Goal: Find specific page/section: Find specific page/section

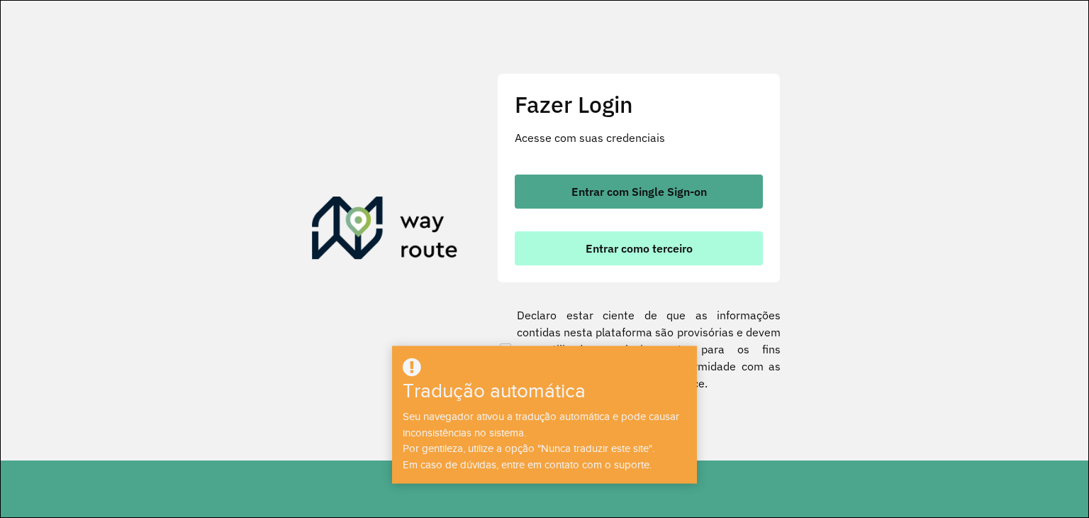
click at [689, 257] on button "Entrar como terceiro" at bounding box center [639, 248] width 248 height 34
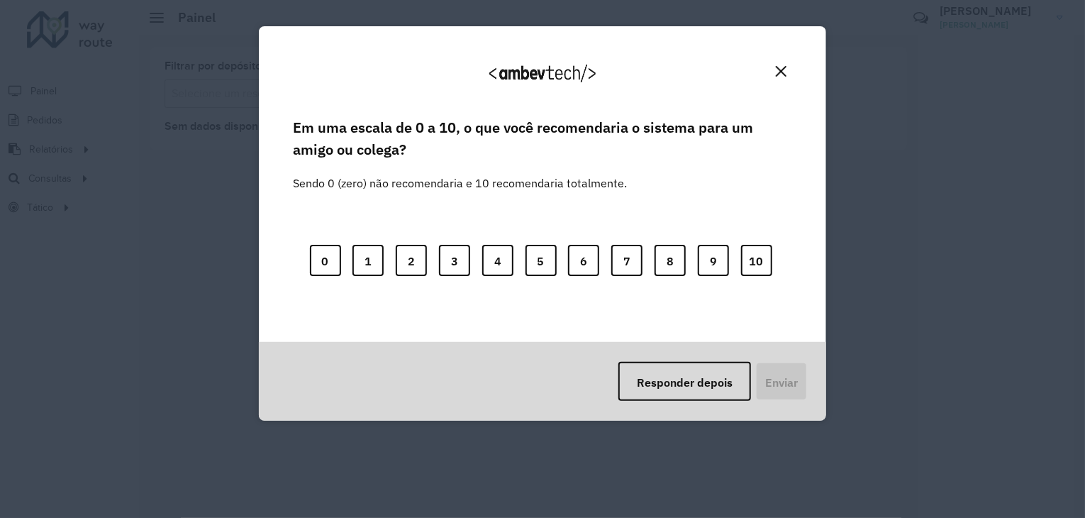
click at [789, 70] on button "Fechar" at bounding box center [781, 71] width 22 height 22
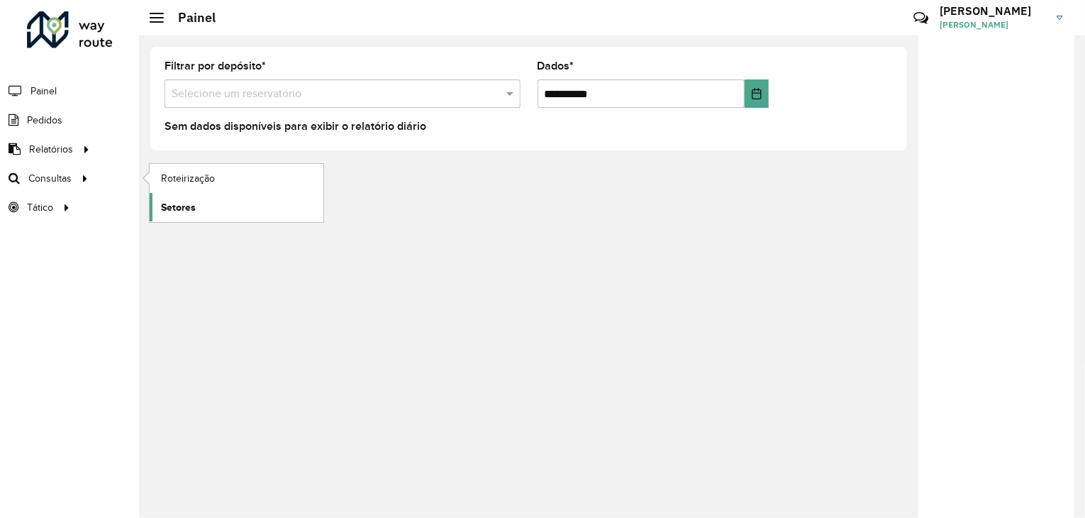
click at [187, 204] on font "Setores" at bounding box center [178, 206] width 35 height 11
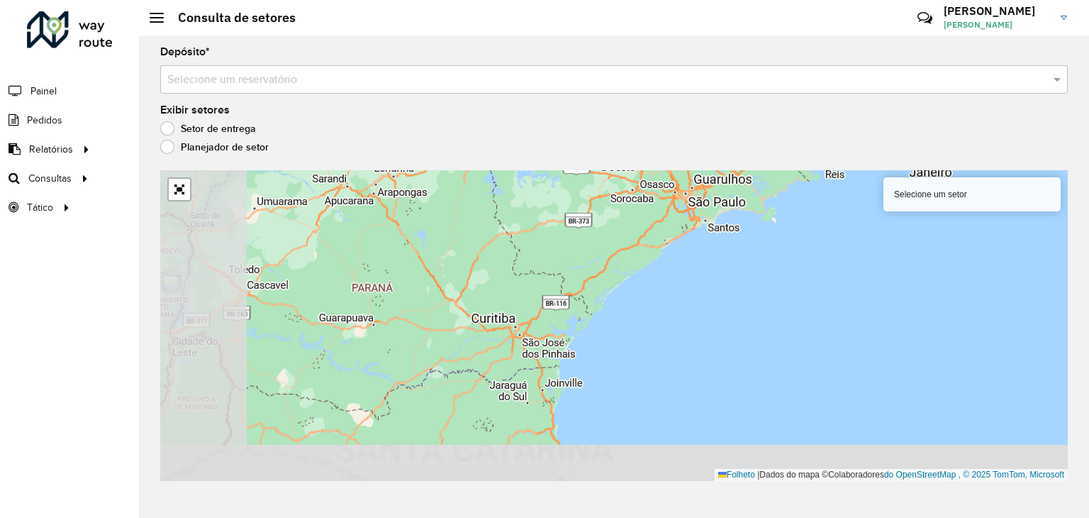
drag, startPoint x: 584, startPoint y: 338, endPoint x: 668, endPoint y: 202, distance: 159.6
click at [668, 202] on div "Selecione um setor Folheto | Dados do mapa © Colaboradores do OpenStreetMap , ©…" at bounding box center [614, 325] width 908 height 311
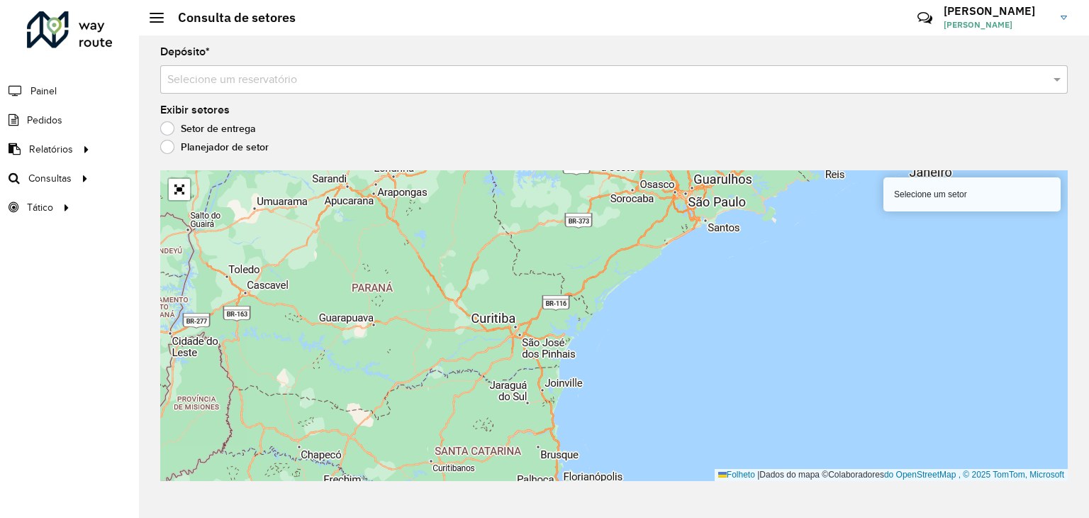
click at [335, 77] on input "text" at bounding box center [599, 80] width 865 height 17
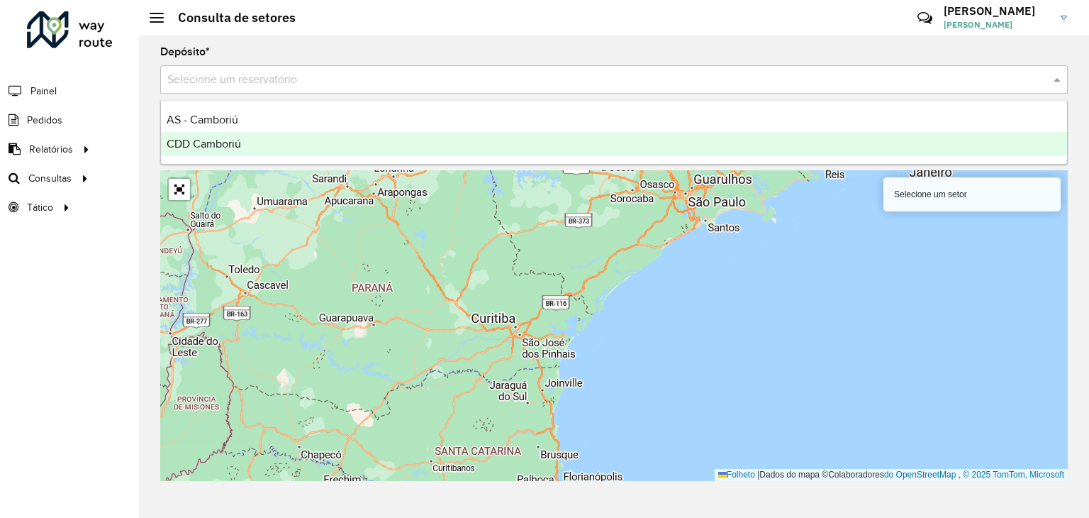
click at [253, 148] on div "CDD Camboriú" at bounding box center [614, 144] width 906 height 24
